Goal: Information Seeking & Learning: Learn about a topic

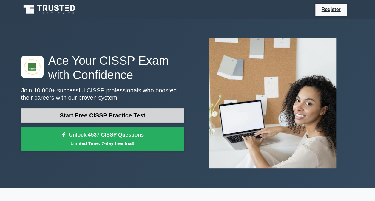
click at [114, 116] on link "Start Free CISSP Practice Test" at bounding box center [102, 115] width 163 height 14
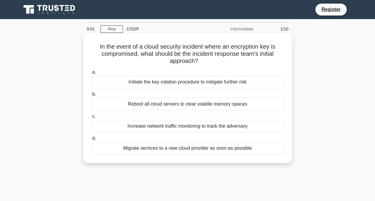
click at [169, 83] on div "Initiate the key rotation procedure to mitigate further risk" at bounding box center [187, 82] width 193 height 13
click at [91, 74] on input "a. Initiate the key rotation procedure to mitigate further risk" at bounding box center [91, 72] width 0 height 4
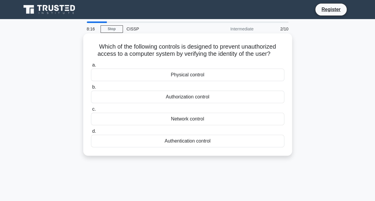
click at [200, 97] on div "Authorization control" at bounding box center [187, 97] width 193 height 13
click at [91, 89] on input "b. Authorization control" at bounding box center [91, 87] width 0 height 4
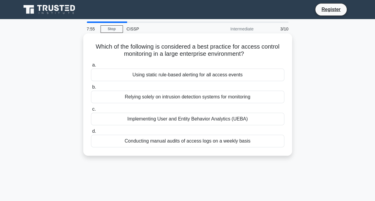
click at [185, 119] on div "Implementing User and Entity Behavior Analytics (UEBA)" at bounding box center [187, 119] width 193 height 13
click at [91, 111] on input "c. Implementing User and Entity Behavior Analytics (UEBA)" at bounding box center [91, 109] width 0 height 4
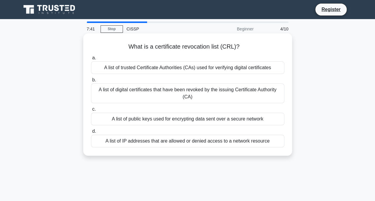
click at [178, 120] on div "A list of public keys used for encrypting data sent over a secure network" at bounding box center [187, 119] width 193 height 13
click at [91, 111] on input "c. A list of public keys used for encrypting data sent over a secure network" at bounding box center [91, 109] width 0 height 4
